Goal: Task Accomplishment & Management: Use online tool/utility

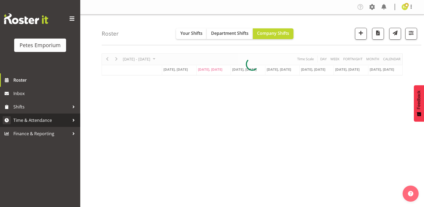
click at [22, 121] on span "Time & Attendance" at bounding box center [41, 120] width 56 height 8
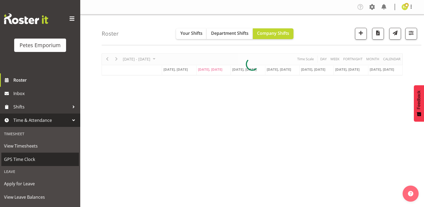
click at [10, 157] on span "GPS Time Clock" at bounding box center [40, 159] width 72 height 8
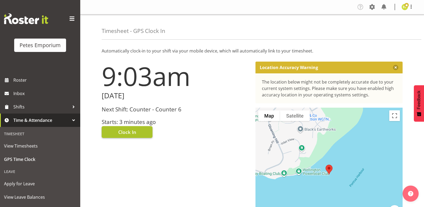
click at [118, 132] on span "Clock In" at bounding box center [127, 131] width 18 height 7
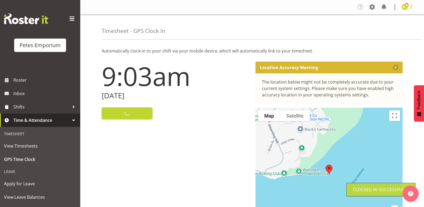
click at [411, 6] on span at bounding box center [411, 6] width 6 height 6
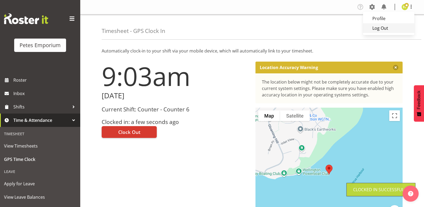
click at [379, 30] on link "Log Out" at bounding box center [388, 28] width 51 height 10
